Goal: Check status: Check status

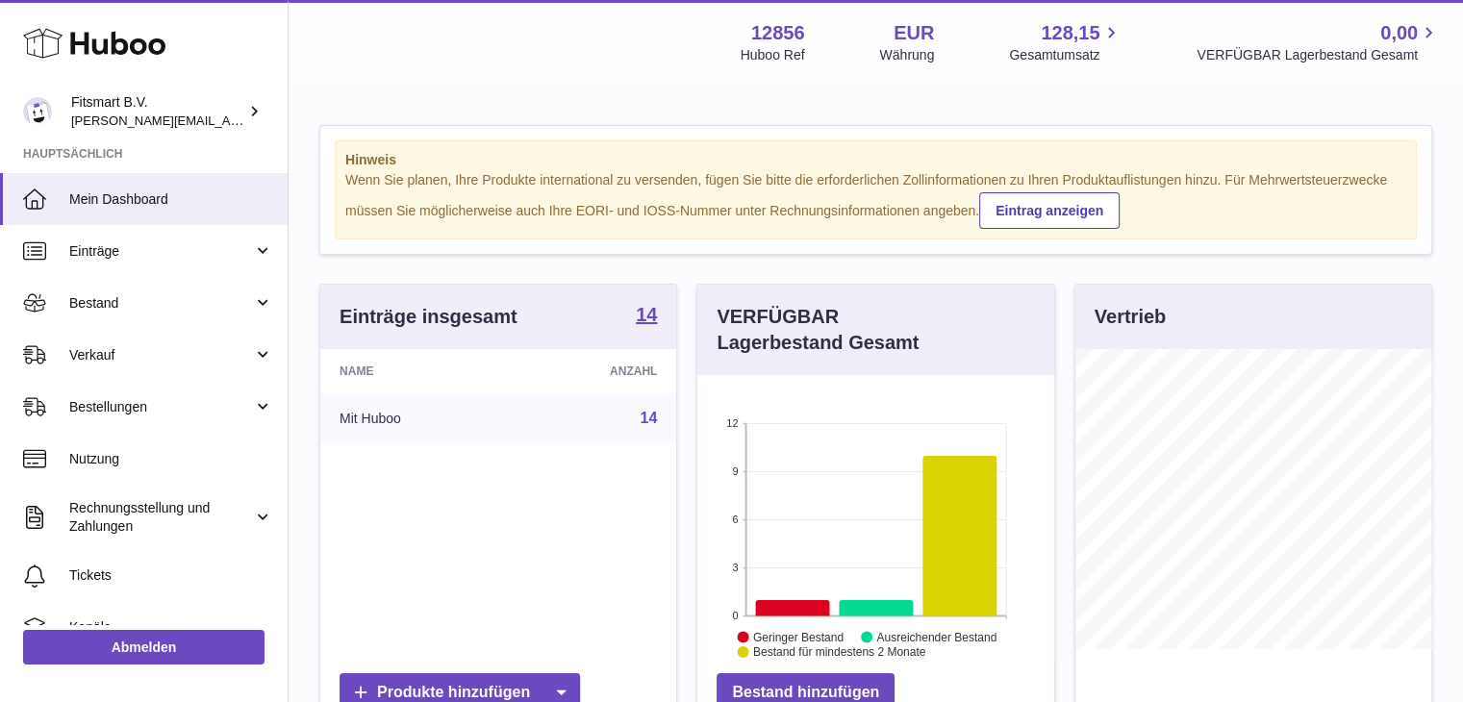
scroll to position [300, 357]
click at [104, 405] on span "Bestellungen" at bounding box center [161, 407] width 184 height 18
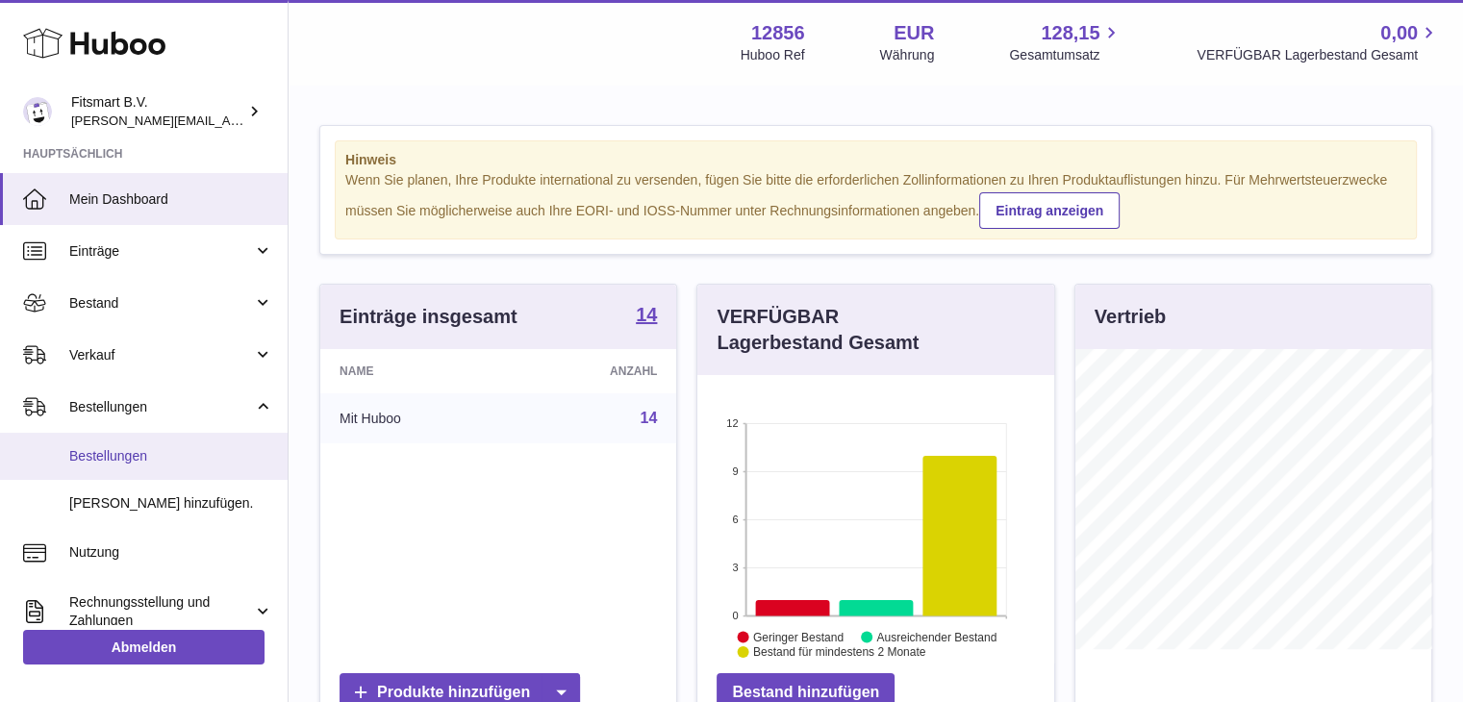
click at [113, 450] on span "Bestellungen" at bounding box center [171, 456] width 204 height 18
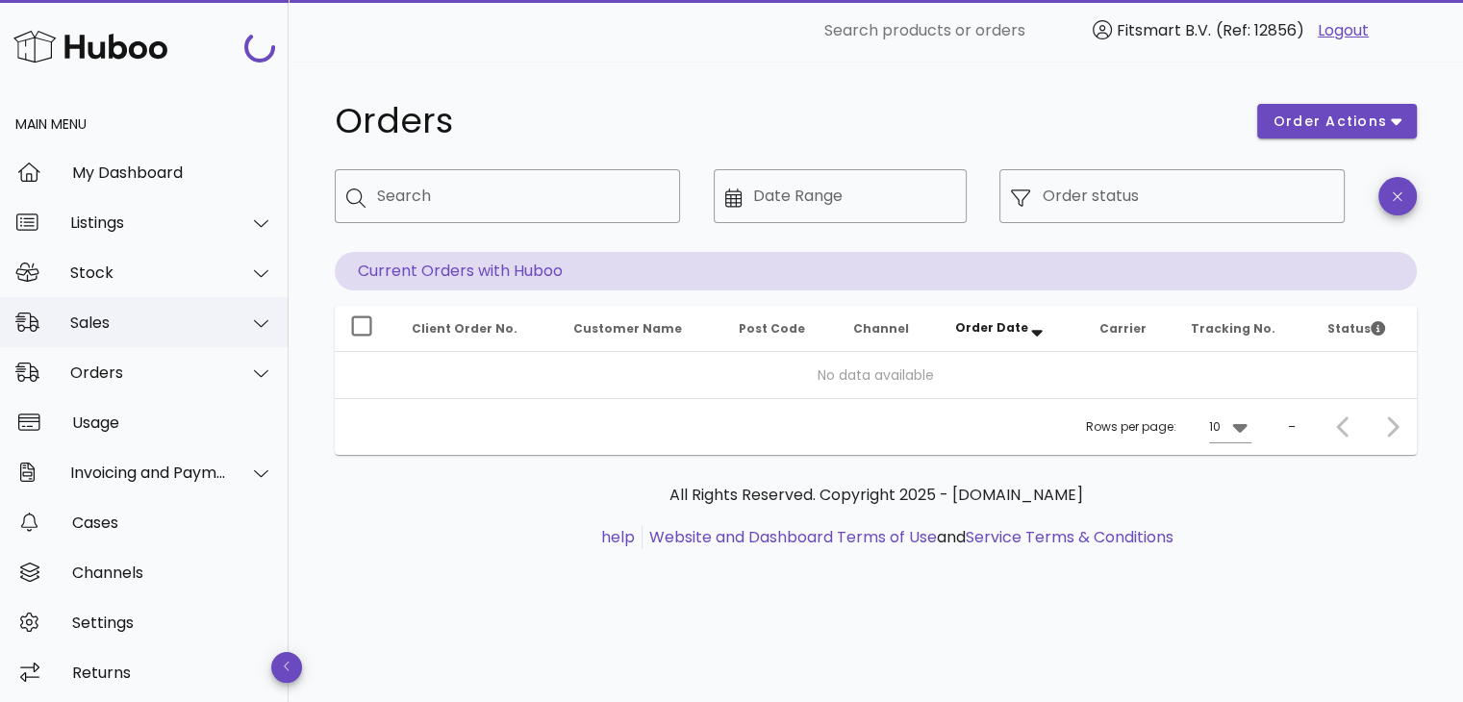
click at [139, 323] on div "Sales" at bounding box center [148, 322] width 157 height 18
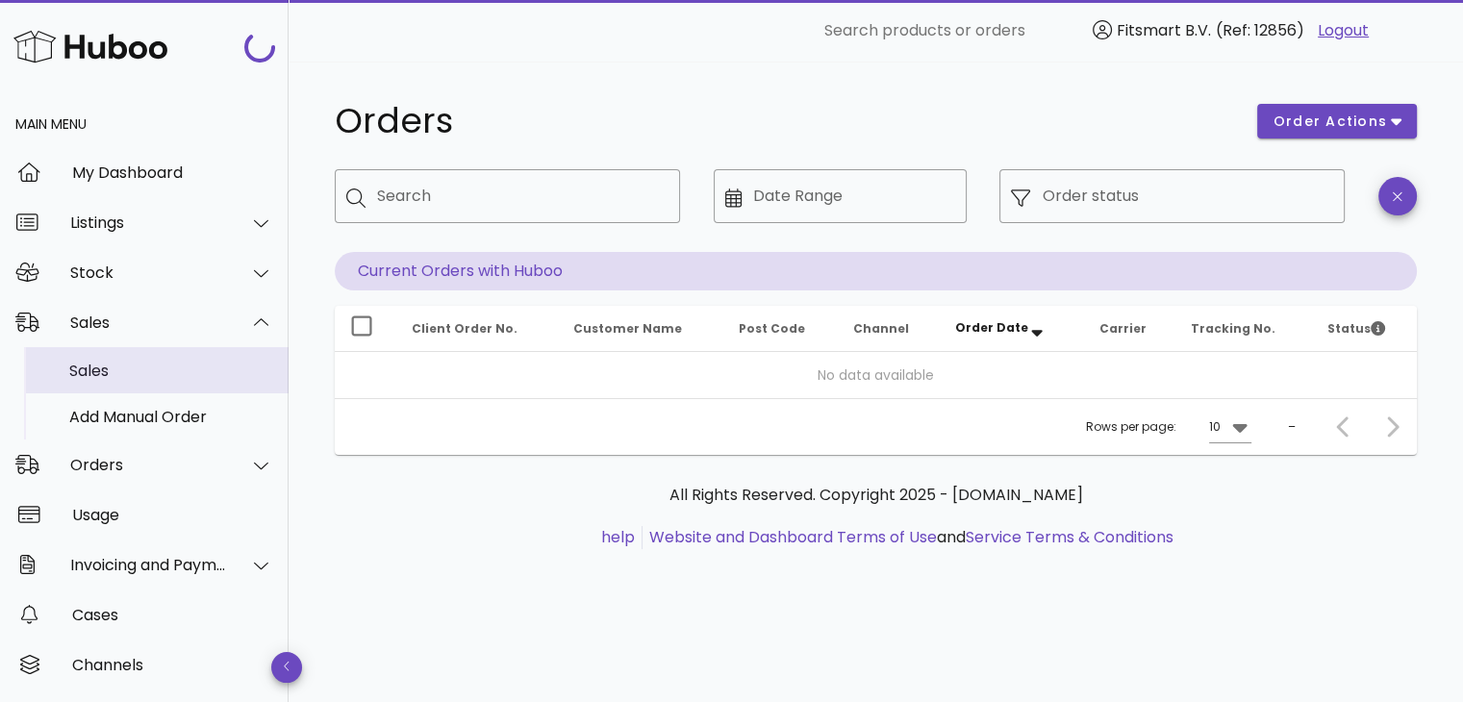
click at [88, 370] on div "Sales" at bounding box center [171, 371] width 204 height 18
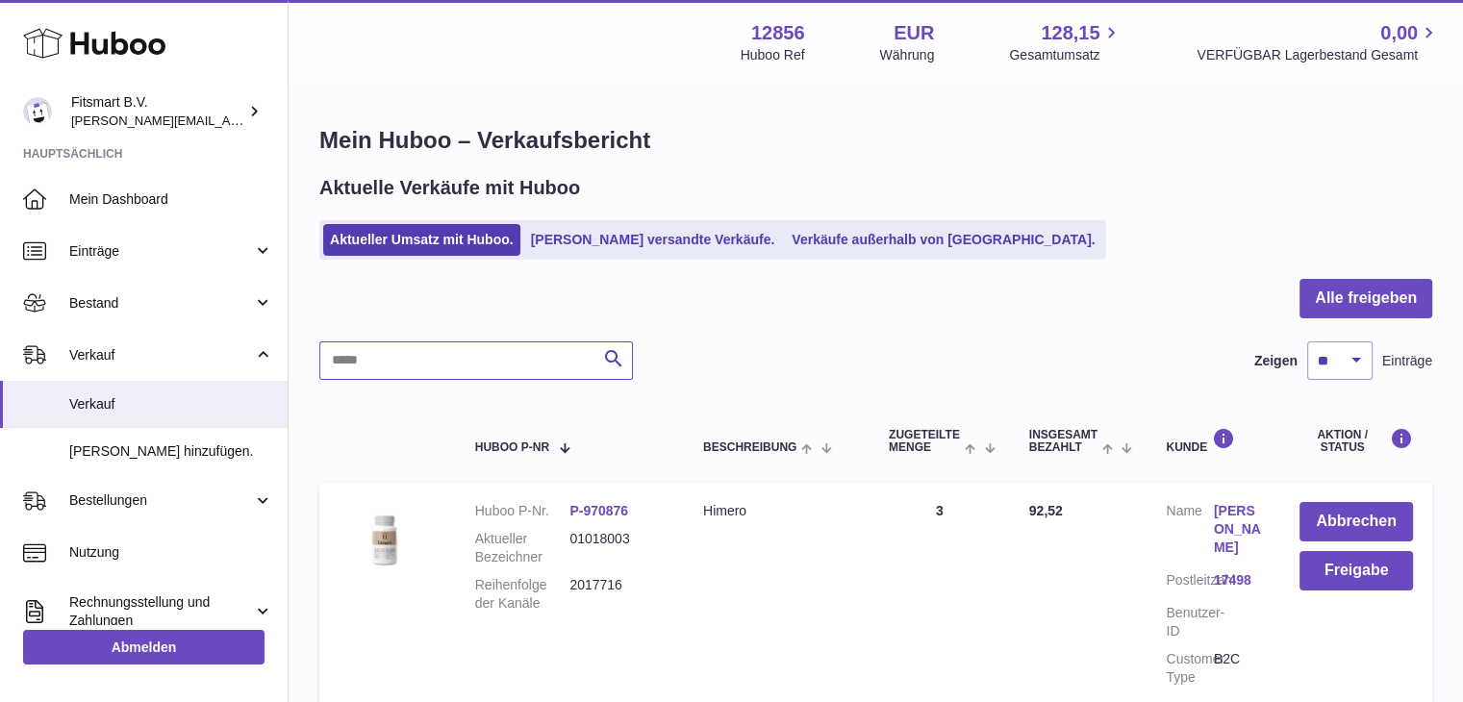
click at [489, 363] on input "text" at bounding box center [475, 360] width 313 height 38
paste input "**********"
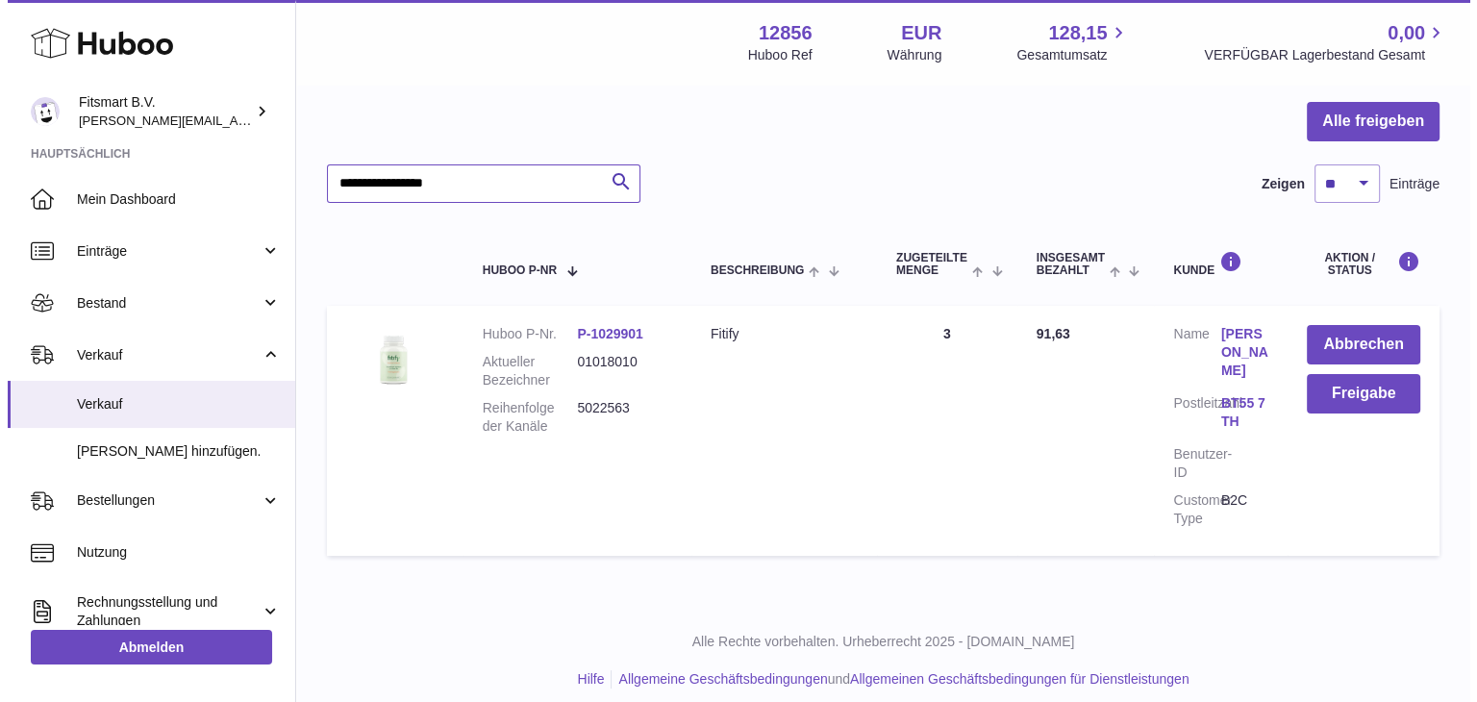
scroll to position [191, 0]
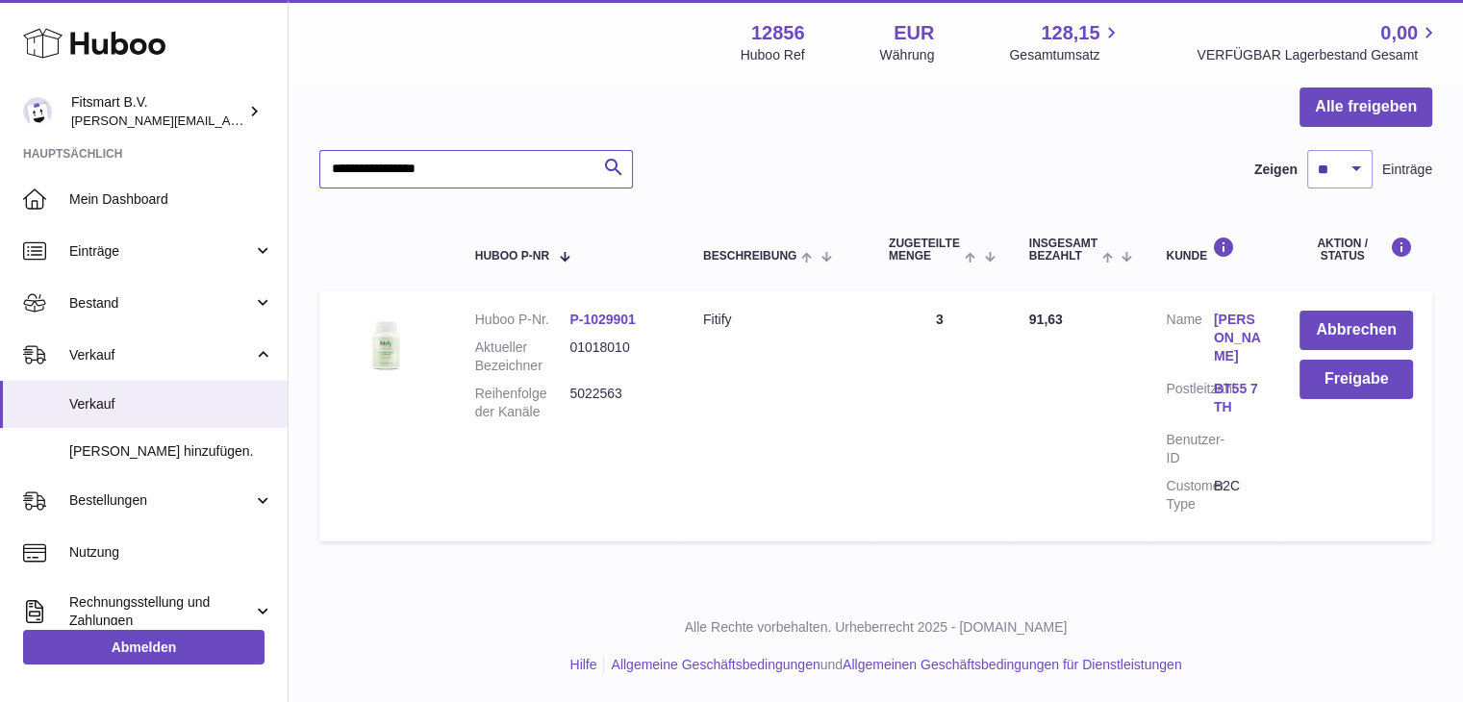
type input "**********"
click at [1241, 336] on link "Mareen Fullerton" at bounding box center [1236, 338] width 47 height 55
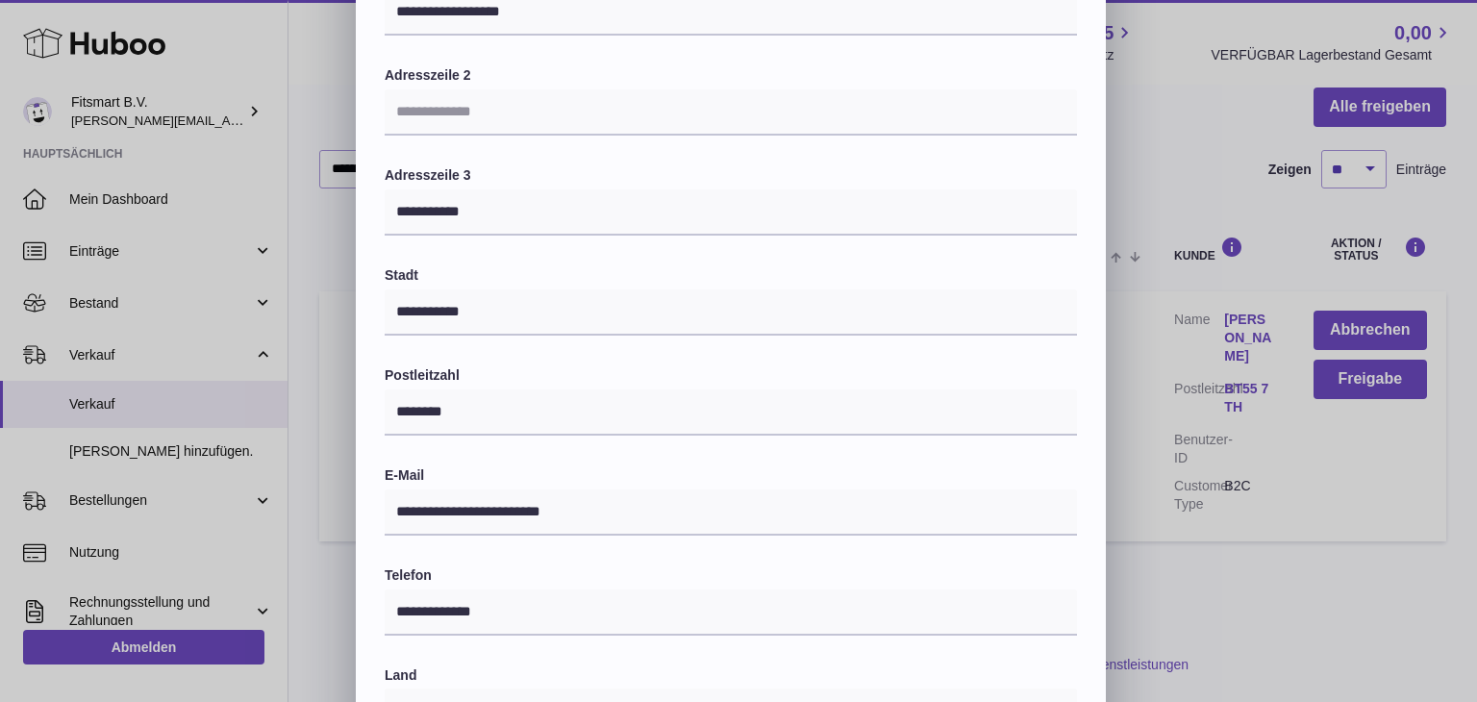
scroll to position [0, 0]
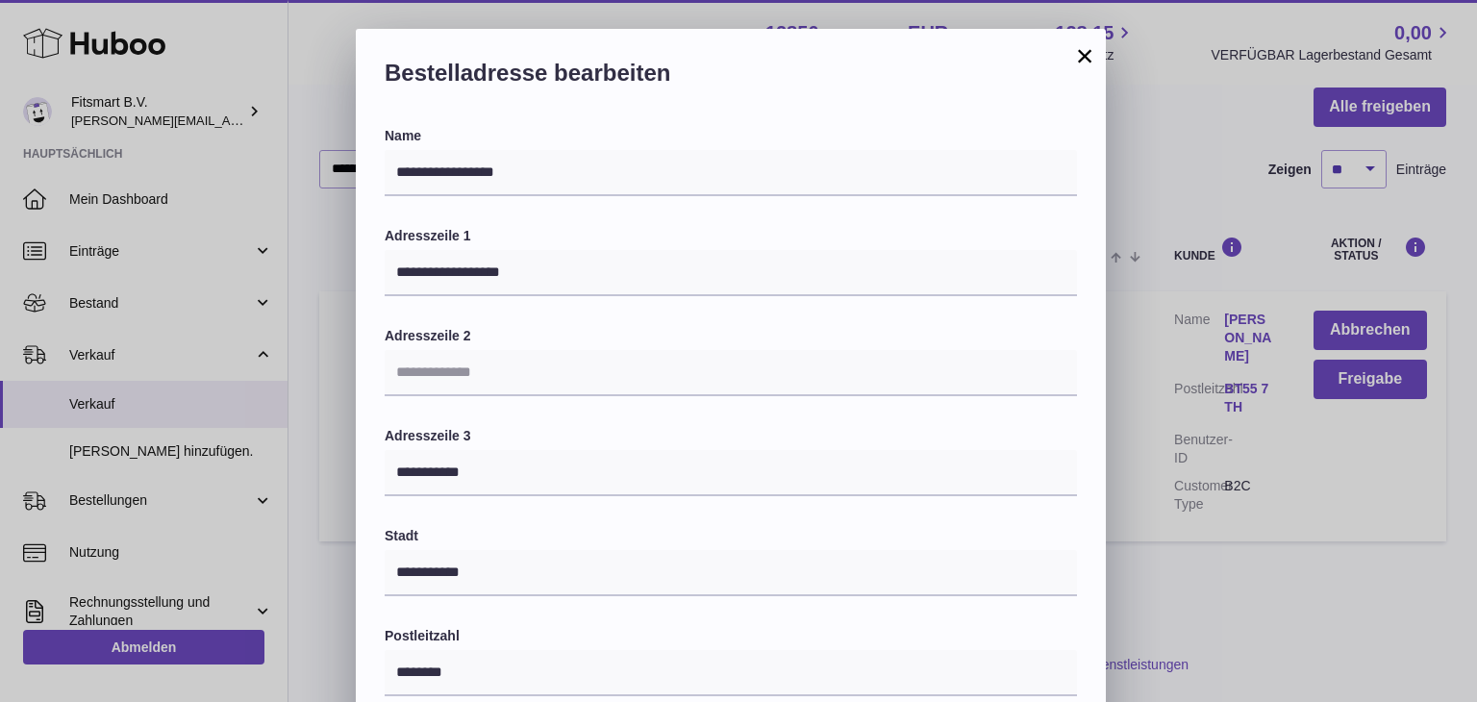
click at [1079, 59] on button "×" at bounding box center [1084, 55] width 23 height 23
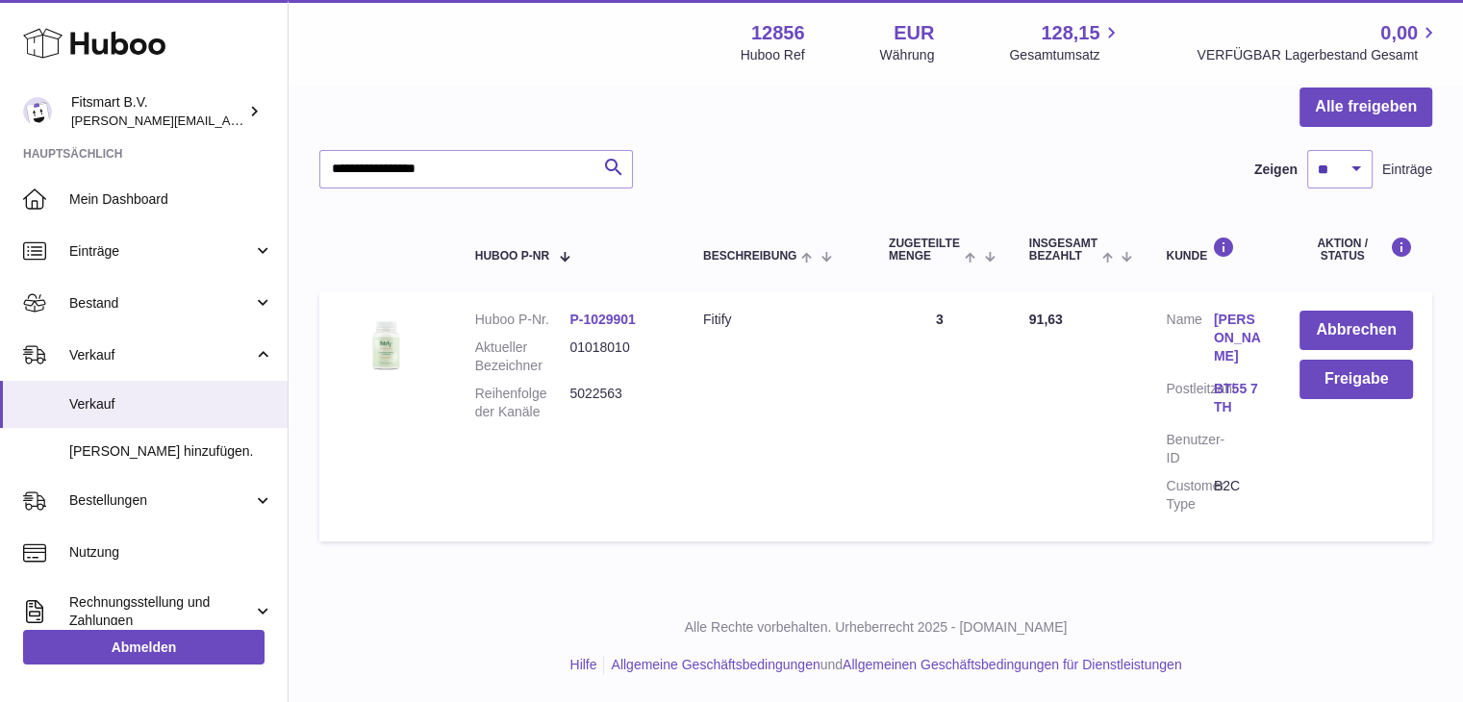
click at [577, 390] on dd "5022563" at bounding box center [616, 403] width 95 height 37
copy dd "5022563"
click at [1354, 324] on button "Abbrechen" at bounding box center [1355, 330] width 113 height 39
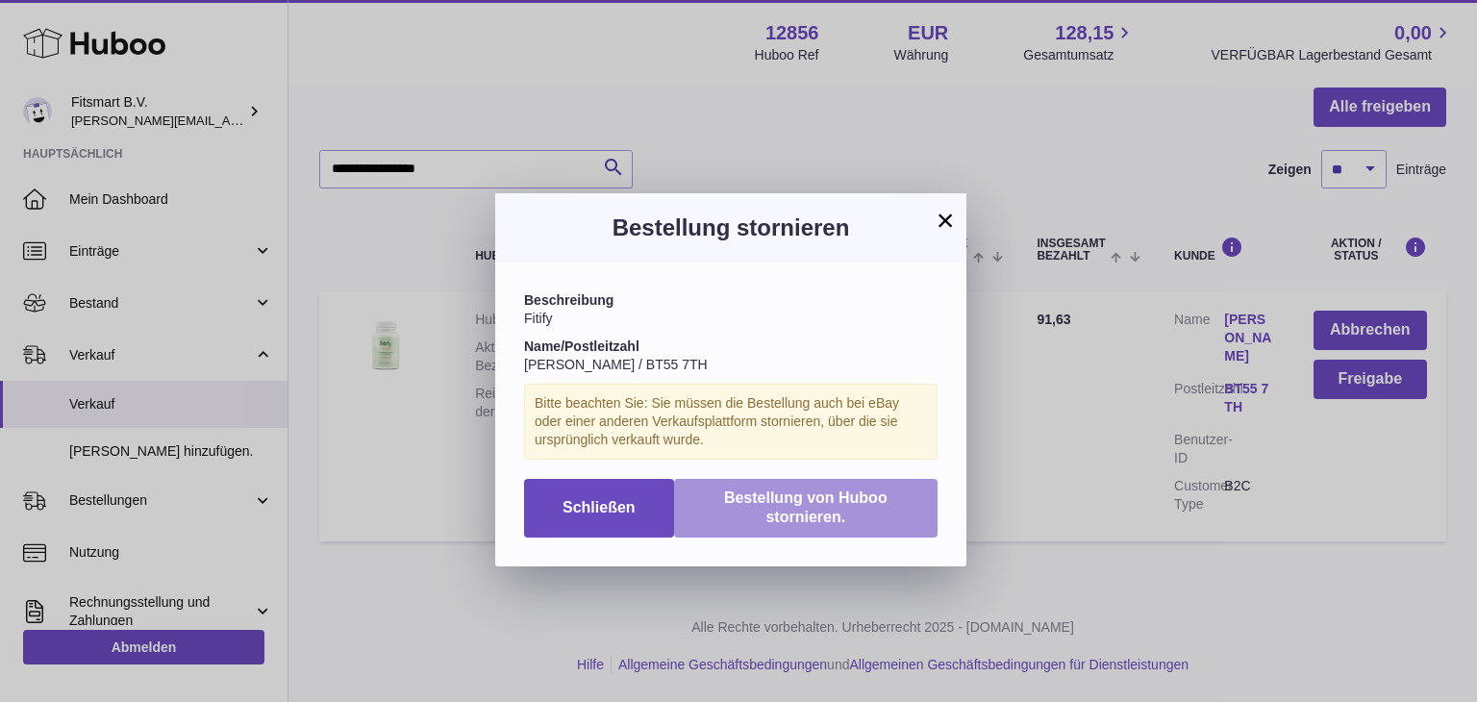
click at [819, 513] on span "Bestellung von Huboo stornieren." at bounding box center [805, 507] width 163 height 37
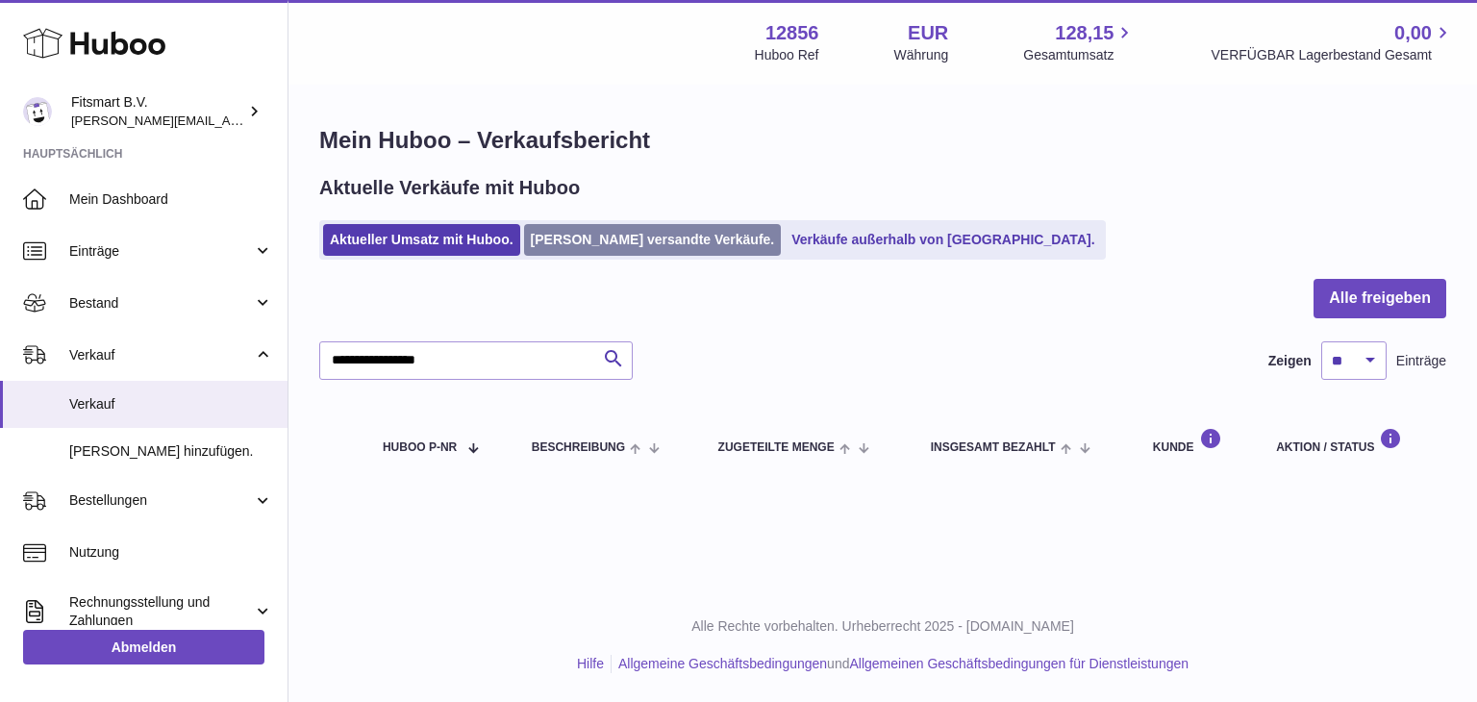
click at [556, 253] on link "Von Huboo versandte Verkäufe." at bounding box center [653, 240] width 258 height 32
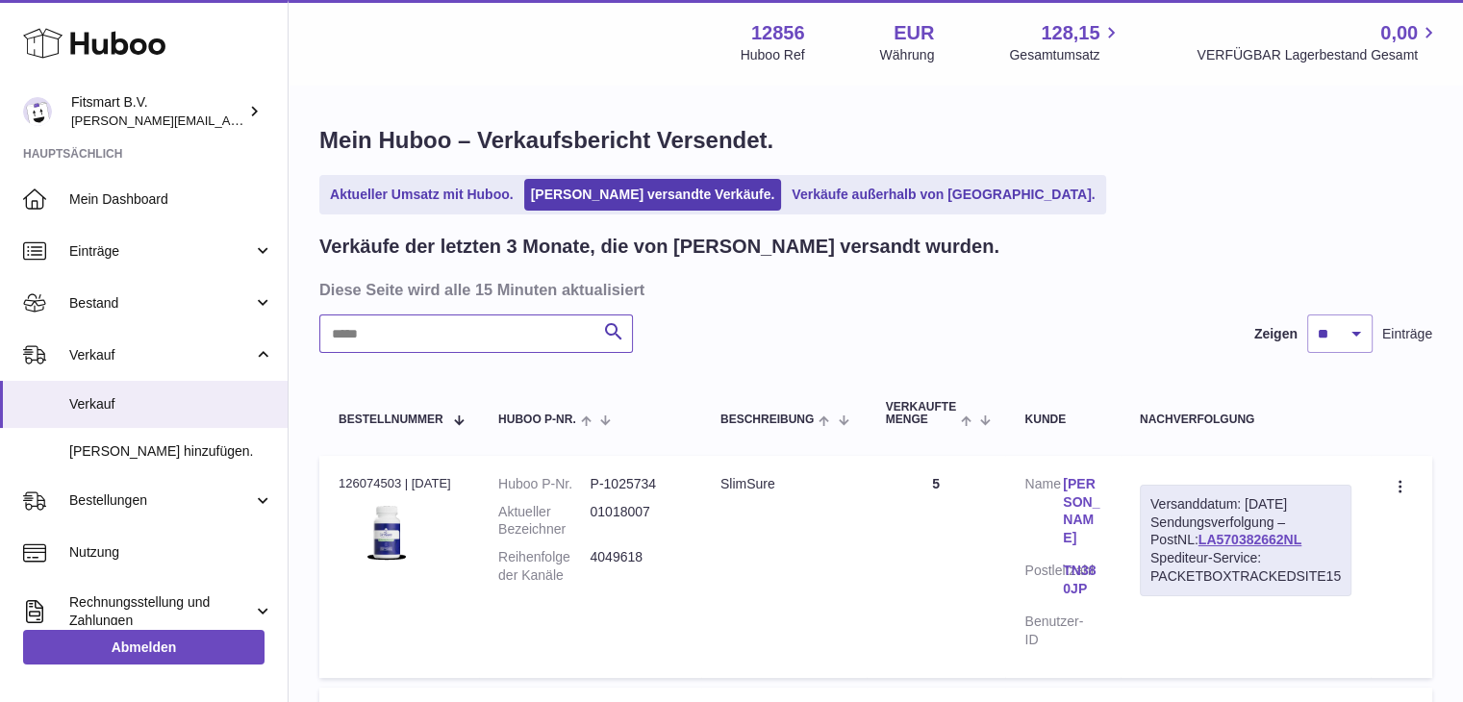
click at [442, 328] on input "text" at bounding box center [475, 333] width 313 height 38
paste input "**********"
click at [1196, 527] on div "Versanddatum: 15. Sep. 2025 Sendungsverfolgung – PostNL: LA947704231NL Spediteu…" at bounding box center [1245, 541] width 212 height 112
click at [1198, 535] on link "LA947704231NL" at bounding box center [1249, 539] width 103 height 15
click at [627, 556] on dd "5022047" at bounding box center [634, 566] width 91 height 37
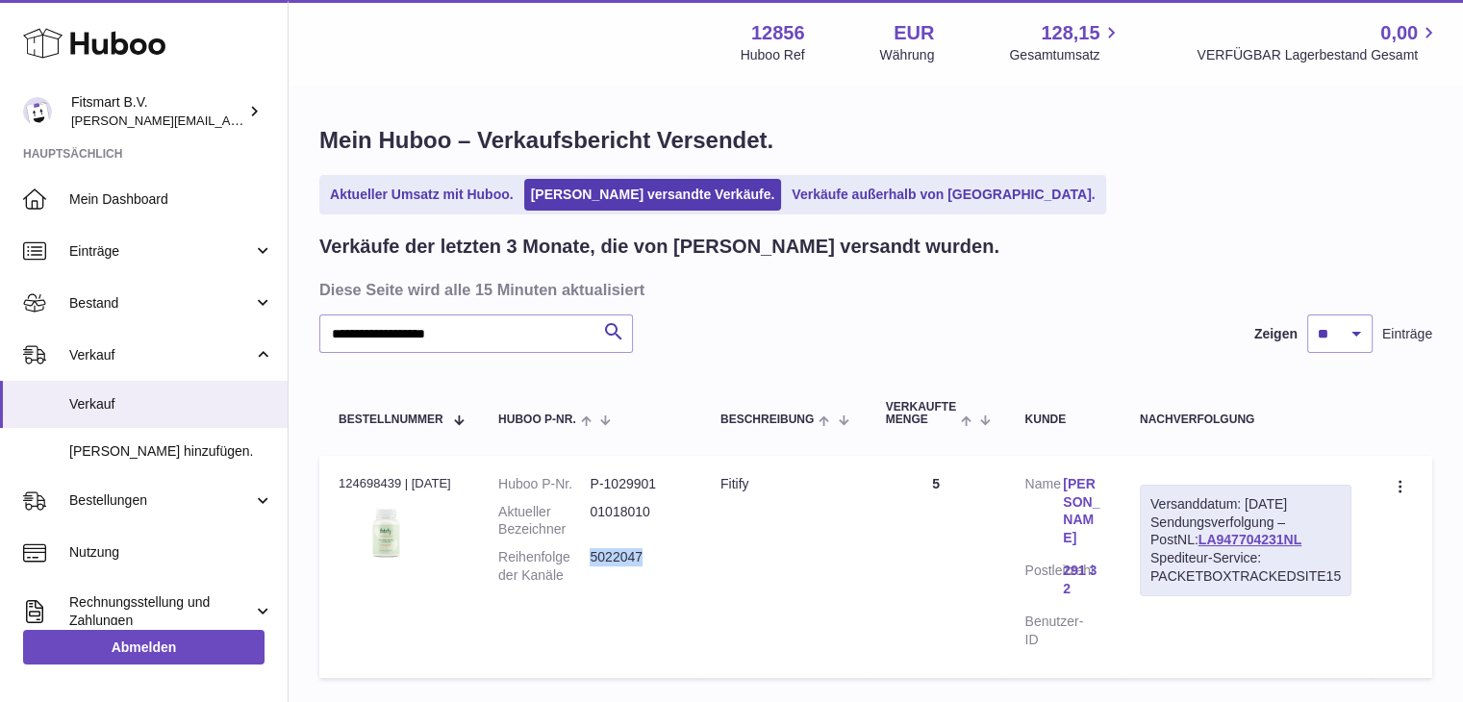
click at [627, 556] on dd "5022047" at bounding box center [634, 566] width 91 height 37
copy dd "5022047"
click at [1085, 494] on link "Isabella Andersson" at bounding box center [1082, 511] width 38 height 73
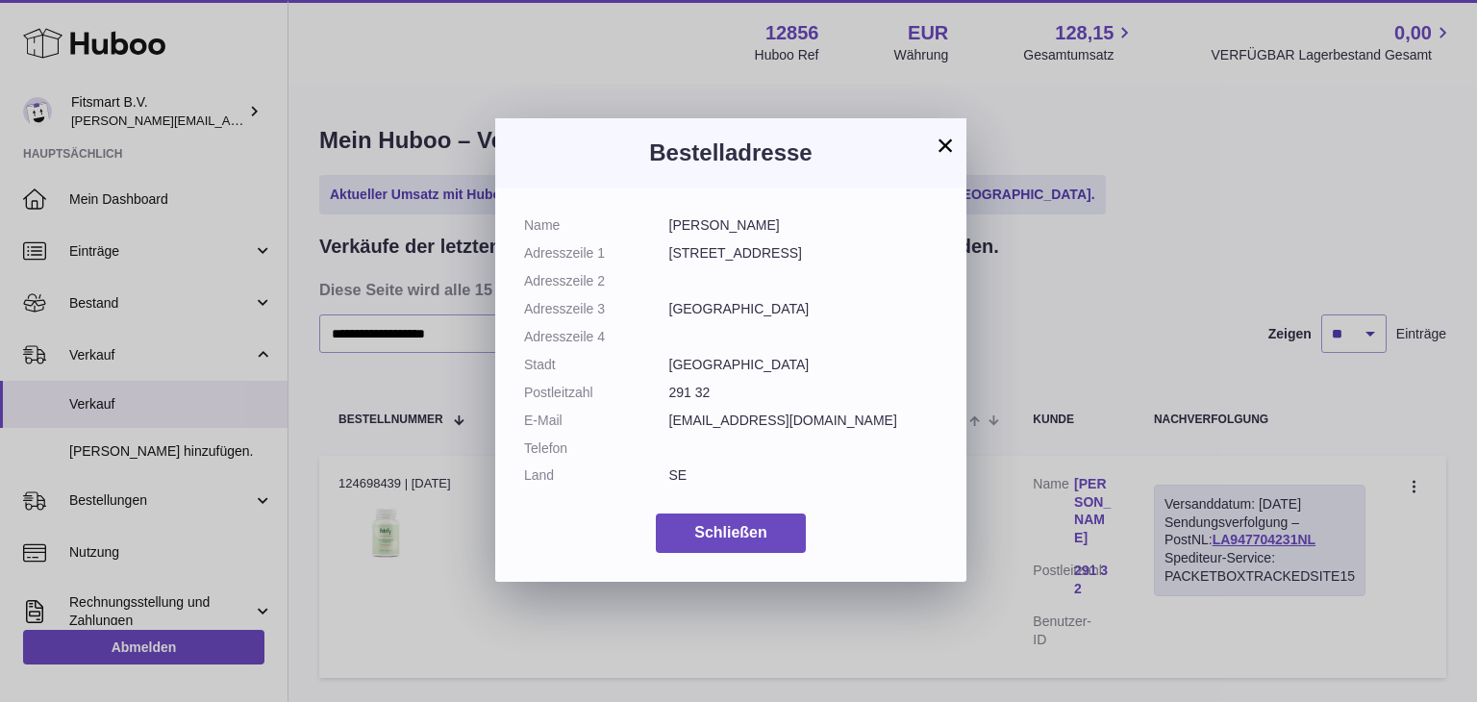
click at [943, 138] on button "×" at bounding box center [945, 145] width 23 height 23
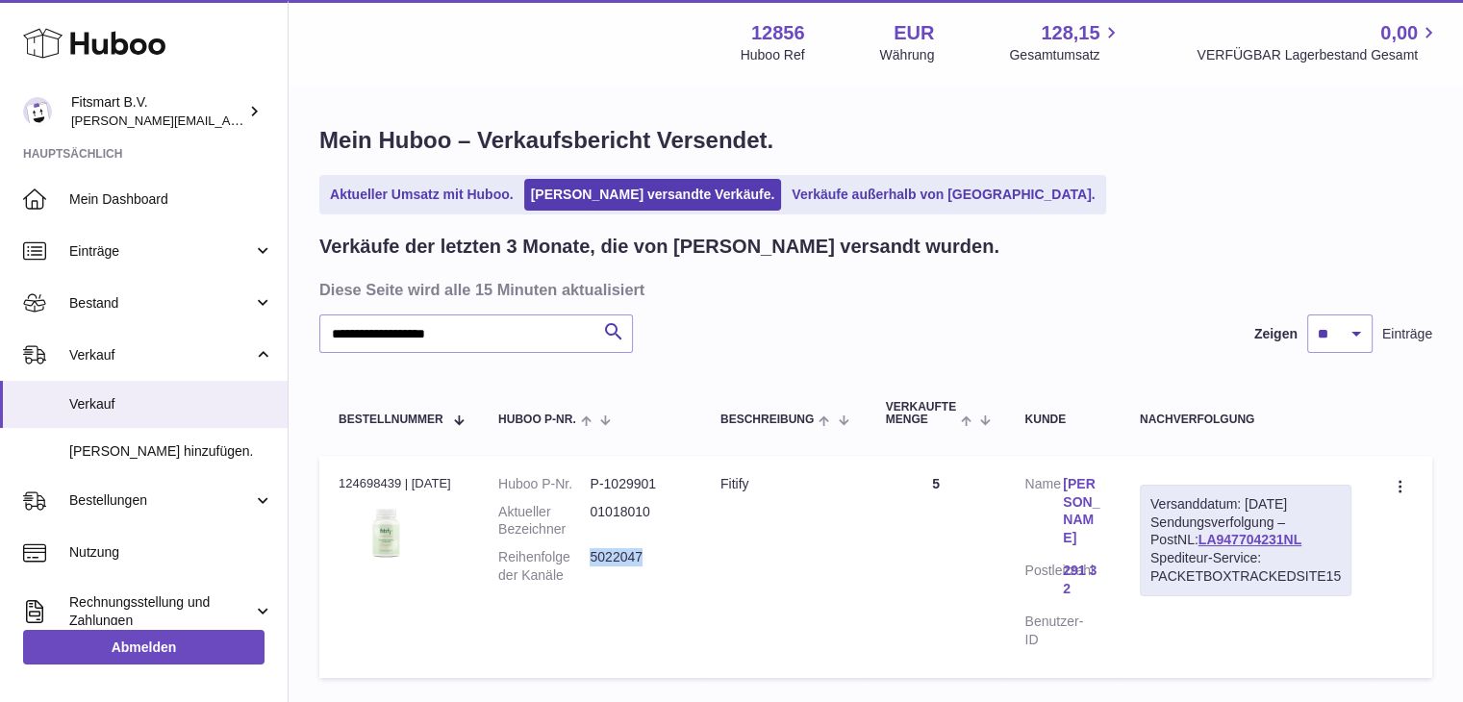
click at [1098, 491] on link "Isabella Andersson" at bounding box center [1082, 511] width 38 height 73
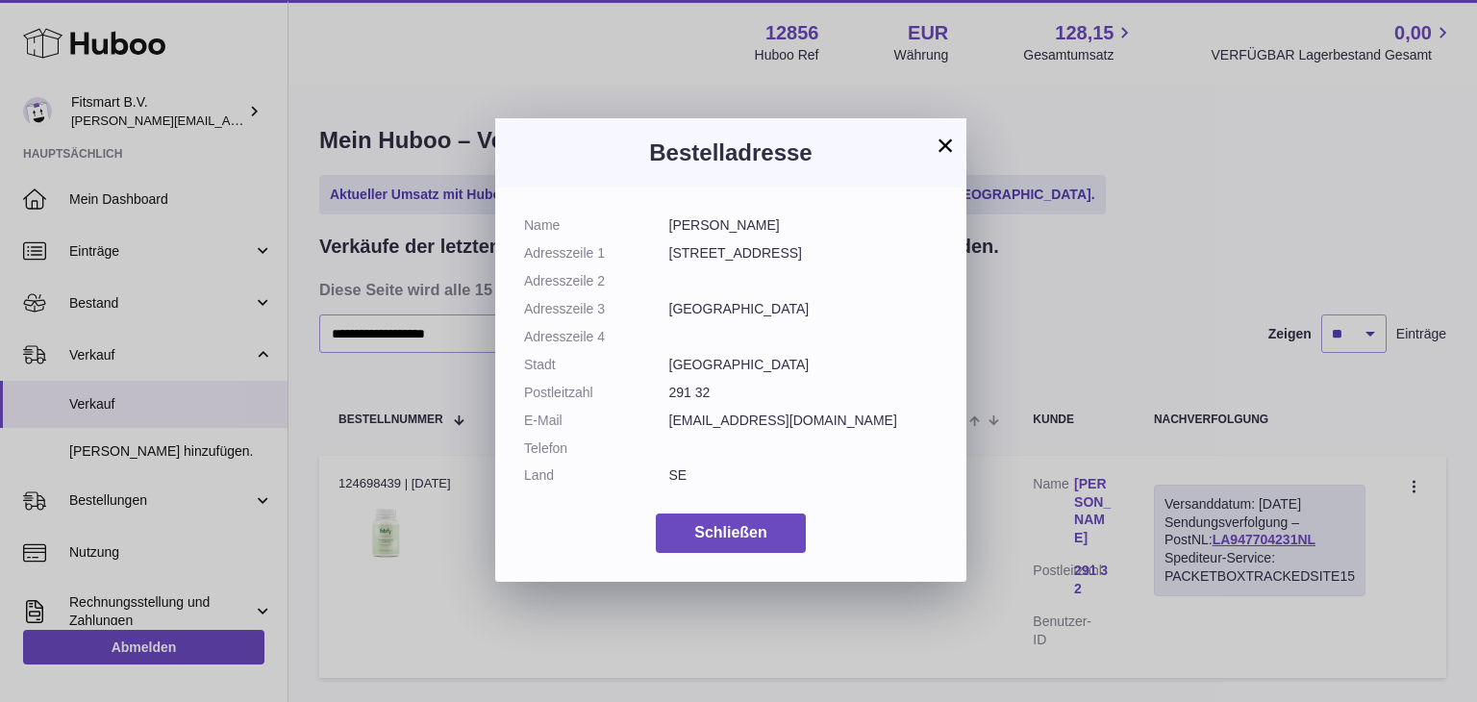
click at [941, 142] on button "×" at bounding box center [945, 145] width 23 height 23
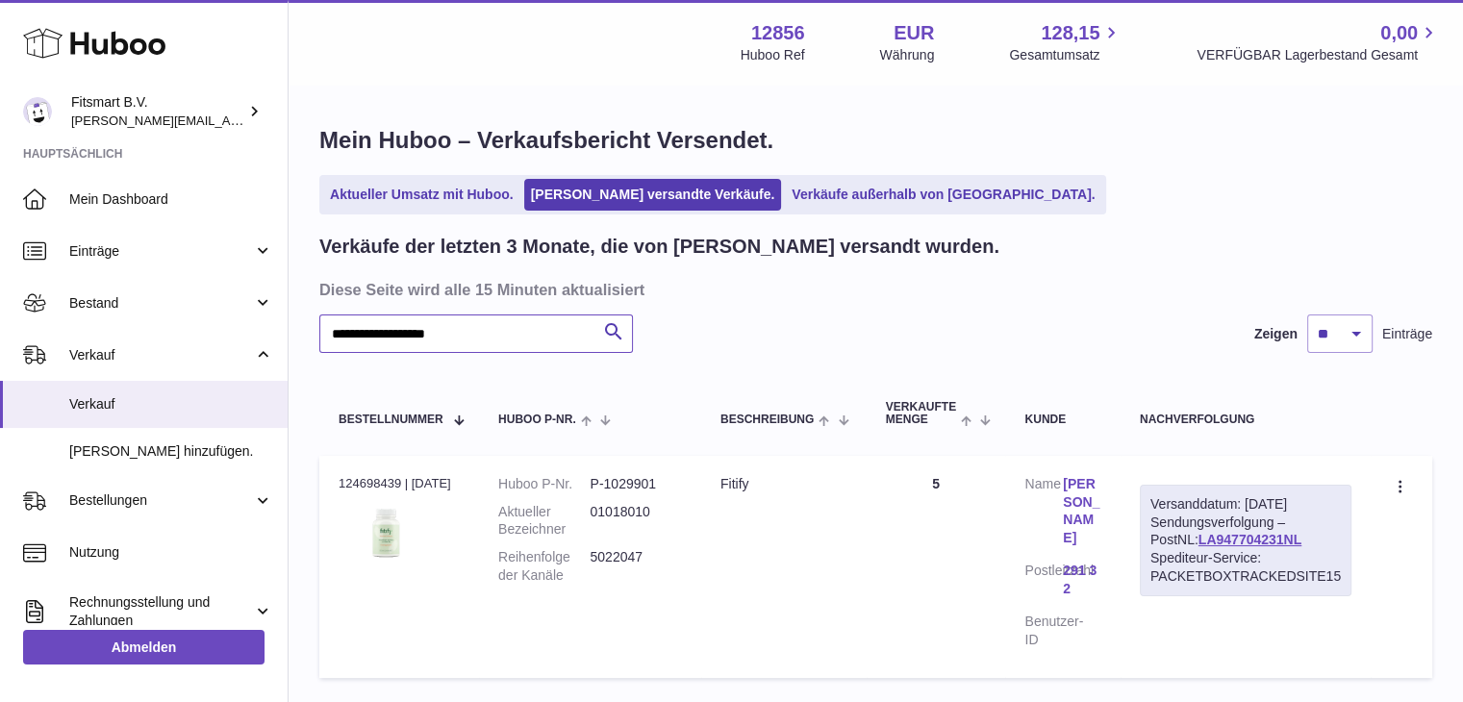
click at [462, 334] on input "**********" at bounding box center [475, 333] width 313 height 38
paste input "text"
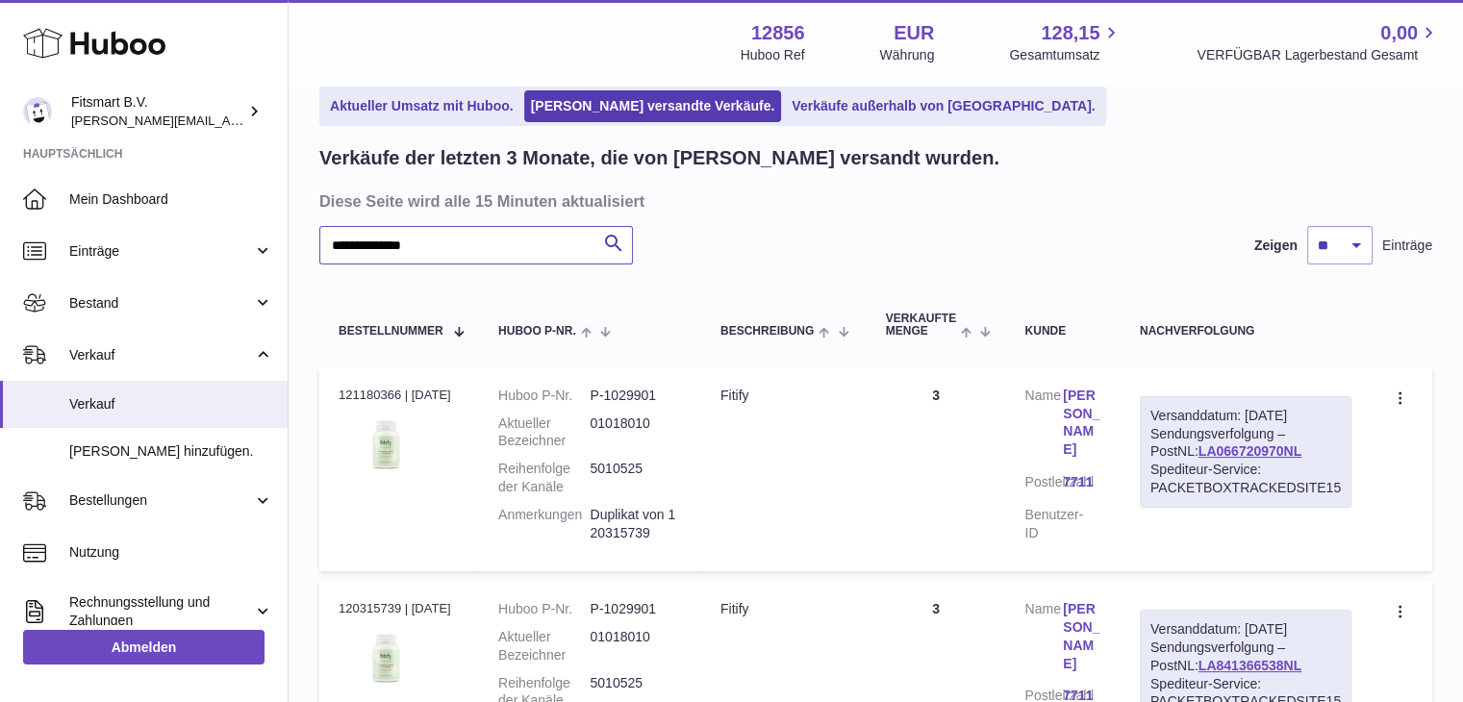
scroll to position [313, 0]
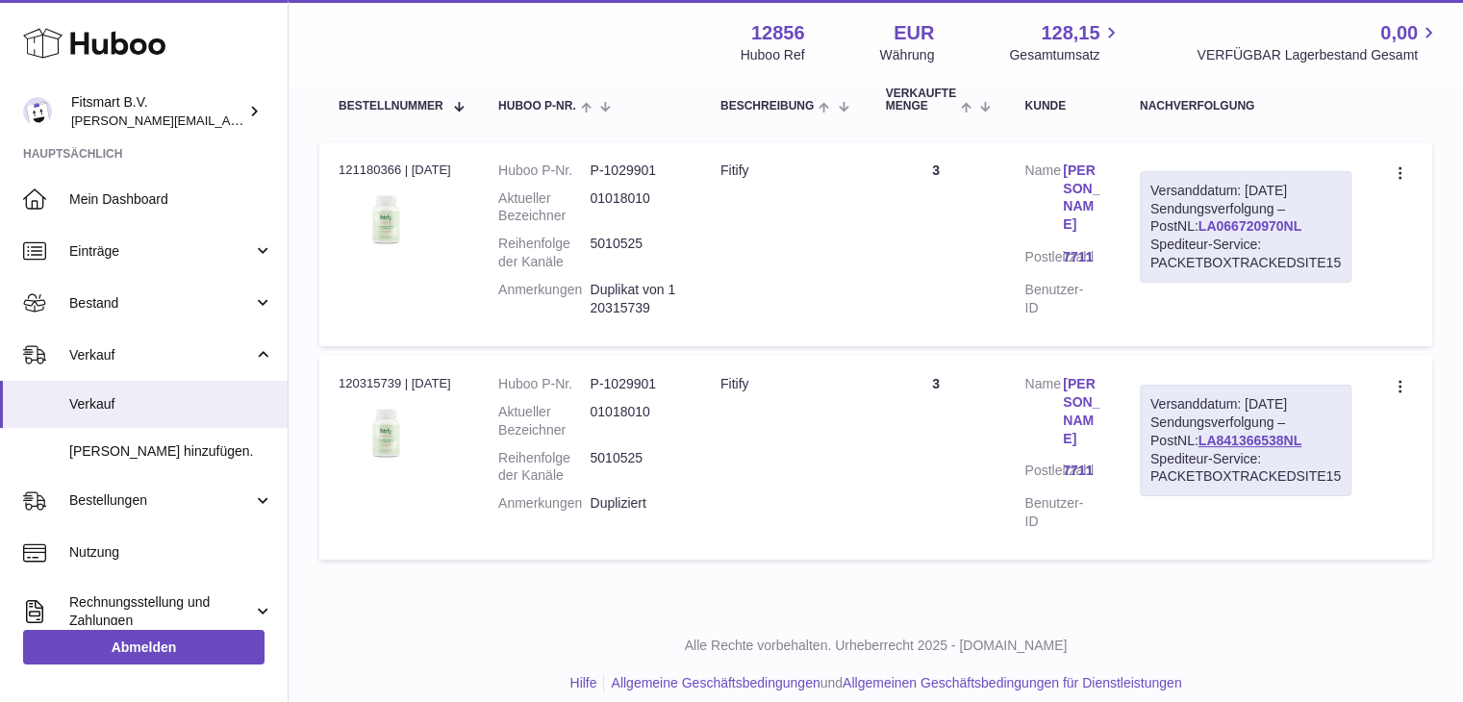
type input "**********"
click at [1198, 230] on link "LA066720970NL" at bounding box center [1249, 225] width 103 height 15
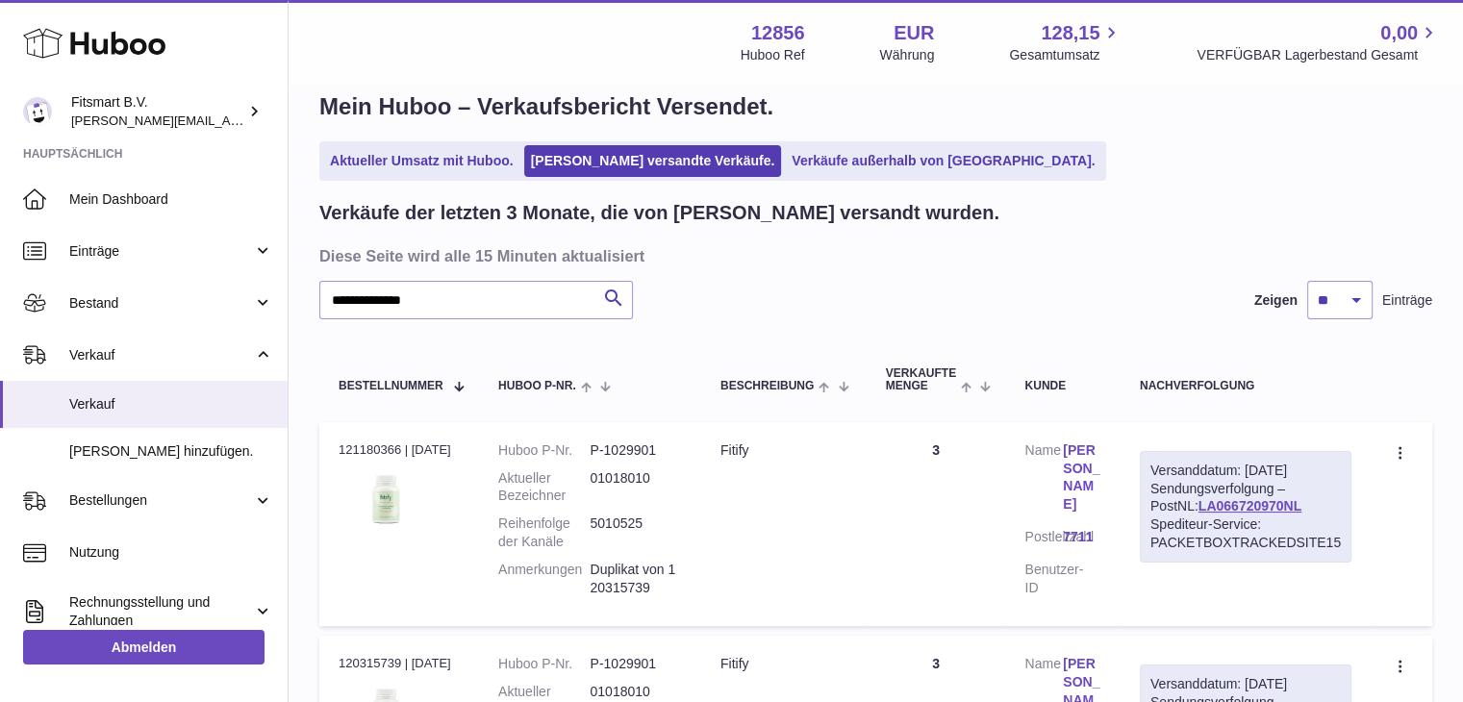
scroll to position [0, 0]
